Goal: Task Accomplishment & Management: Manage account settings

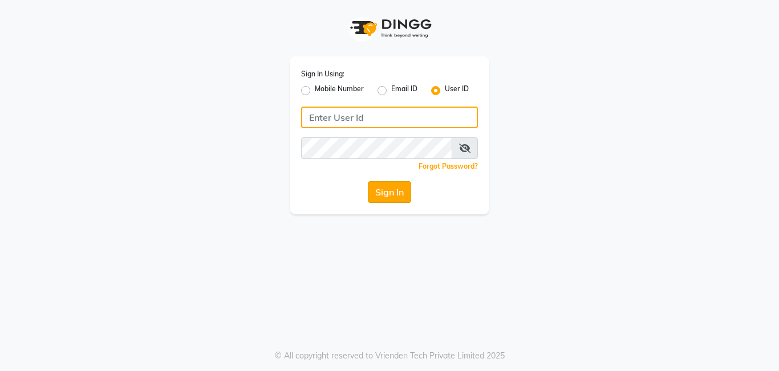
type input "serenity"
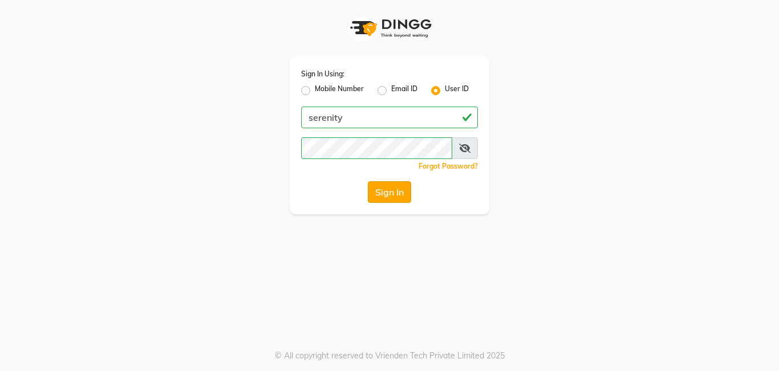
click at [392, 198] on button "Sign In" at bounding box center [389, 192] width 43 height 22
